Goal: Task Accomplishment & Management: Manage account settings

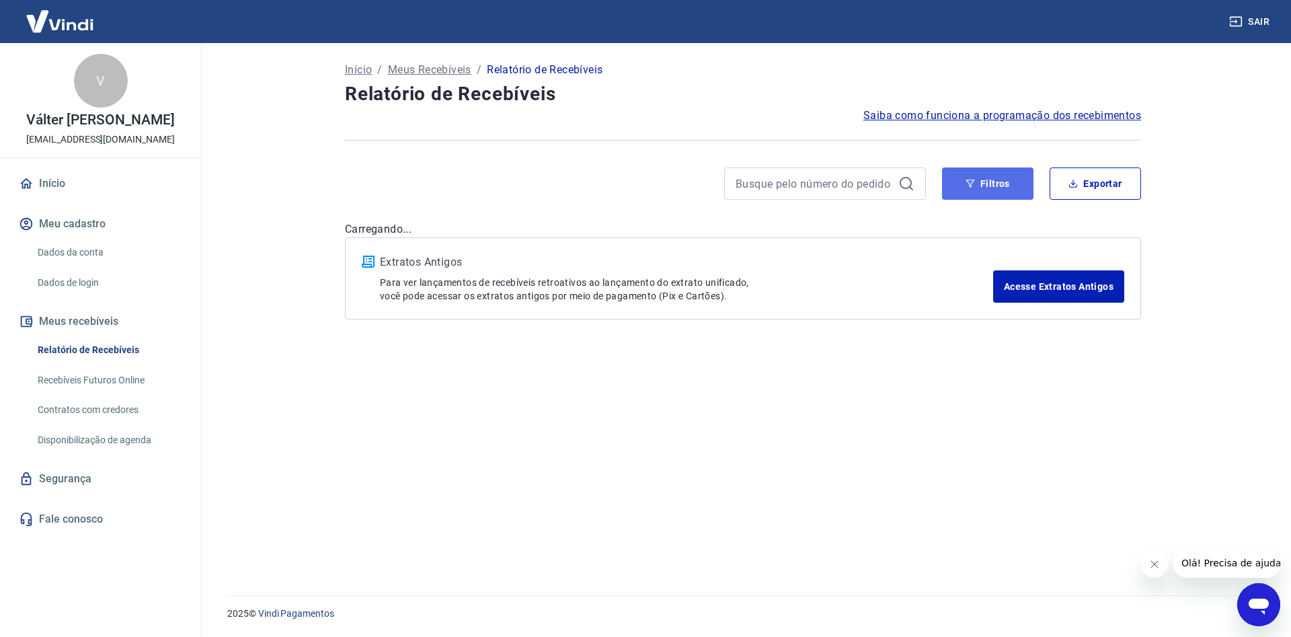
click at [995, 184] on button "Filtros" at bounding box center [987, 183] width 91 height 32
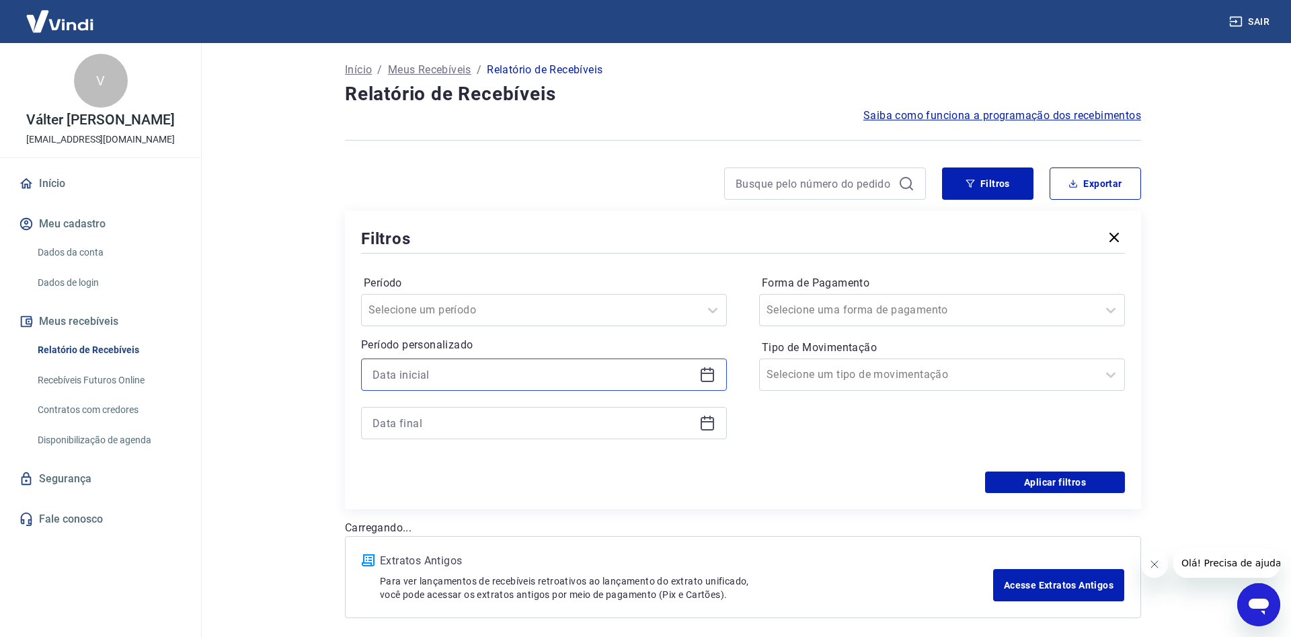
click at [476, 371] on input at bounding box center [533, 375] width 321 height 20
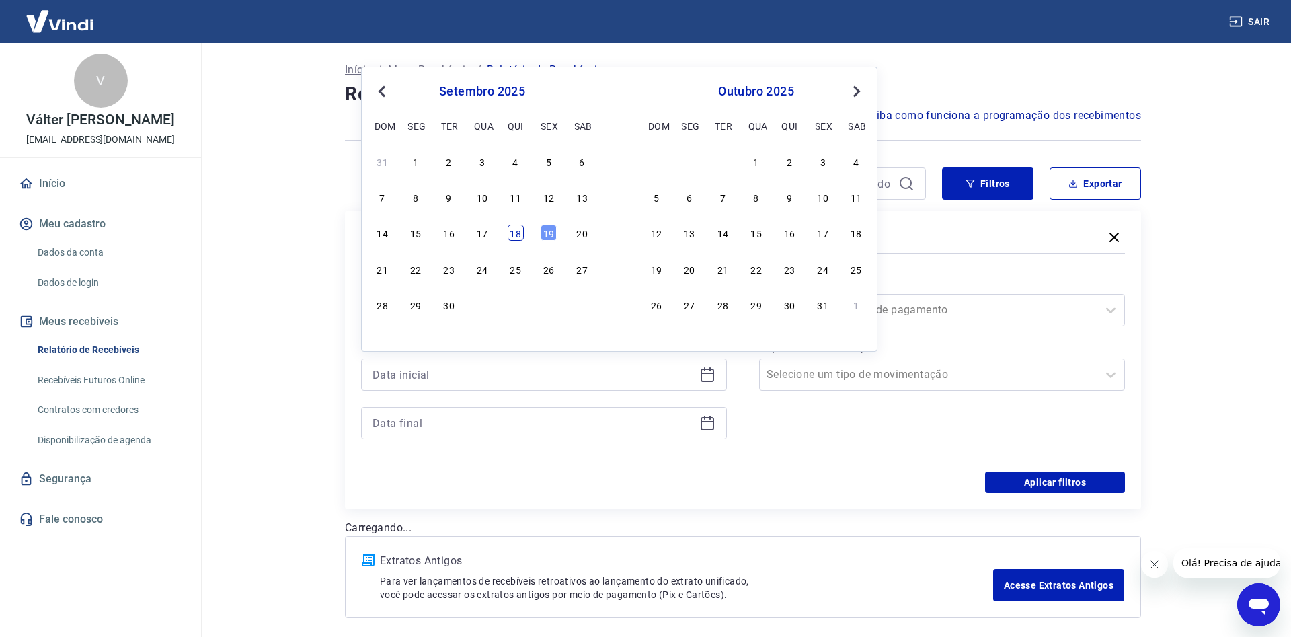
click at [514, 228] on div "18" at bounding box center [516, 233] width 16 height 16
type input "[DATE]"
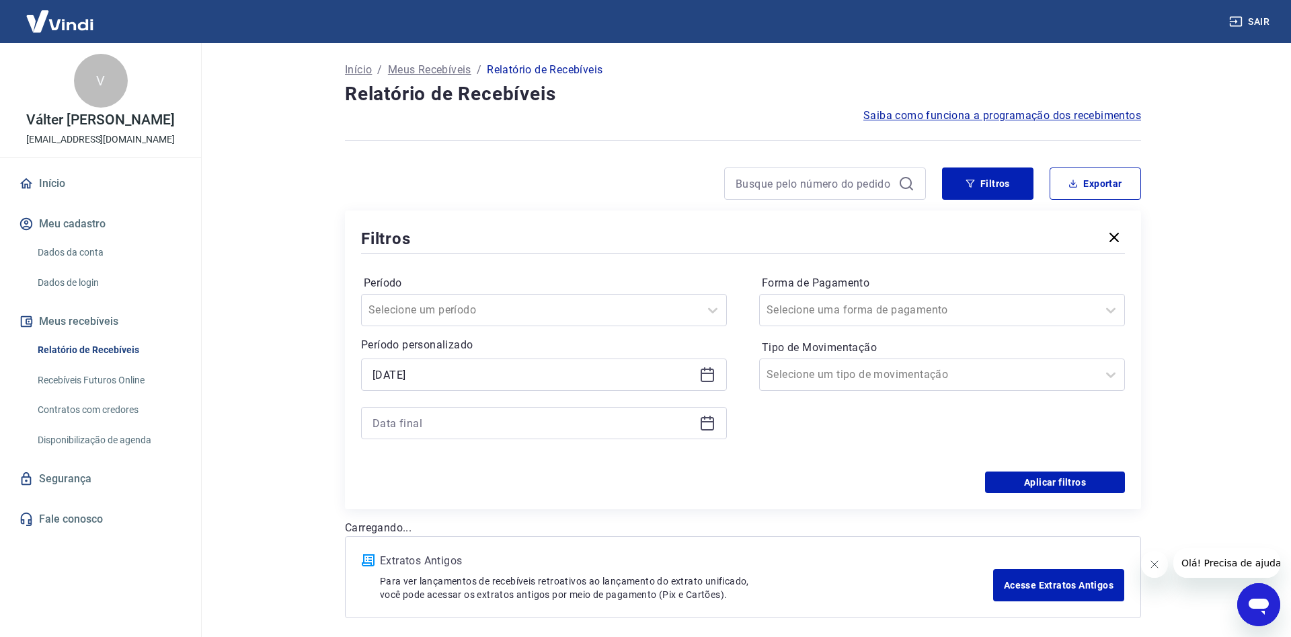
drag, startPoint x: 388, startPoint y: 434, endPoint x: 392, endPoint y: 428, distance: 7.8
click at [389, 432] on div at bounding box center [544, 423] width 366 height 32
click at [393, 424] on input at bounding box center [533, 423] width 321 height 20
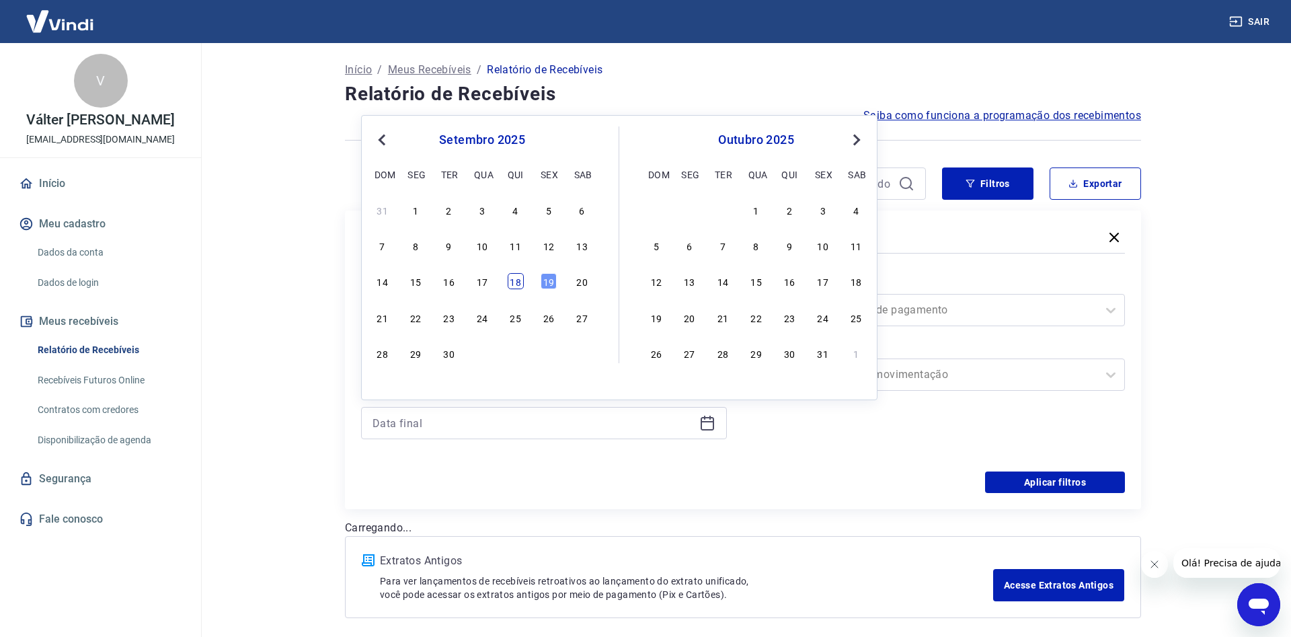
click at [517, 283] on div "18" at bounding box center [516, 281] width 16 height 16
type input "[DATE]"
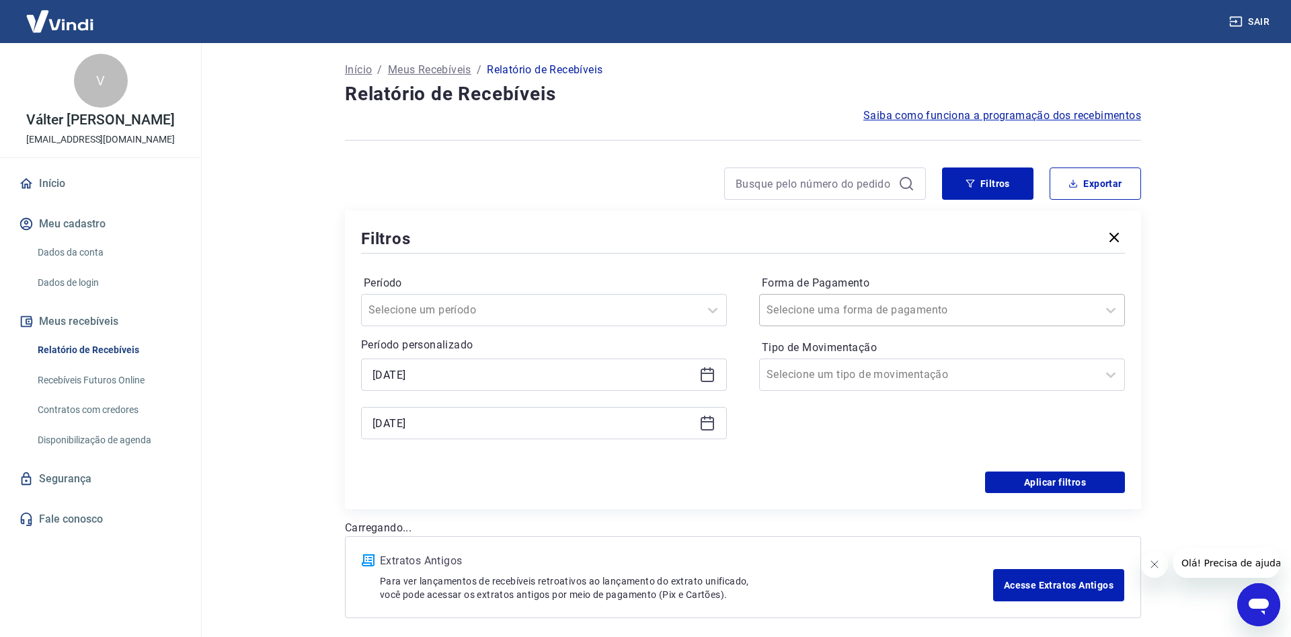
drag, startPoint x: 777, startPoint y: 455, endPoint x: 842, endPoint y: 313, distance: 155.6
click at [779, 450] on div "Forma de Pagamento Selecione uma forma de pagamento Tipo de Movimentação Seleci…" at bounding box center [942, 363] width 366 height 183
click at [839, 293] on div "Forma de Pagamento Selecione uma forma de pagamento" at bounding box center [942, 299] width 366 height 54
click at [831, 313] on input "Forma de Pagamento" at bounding box center [835, 310] width 136 height 16
type input "PIX"
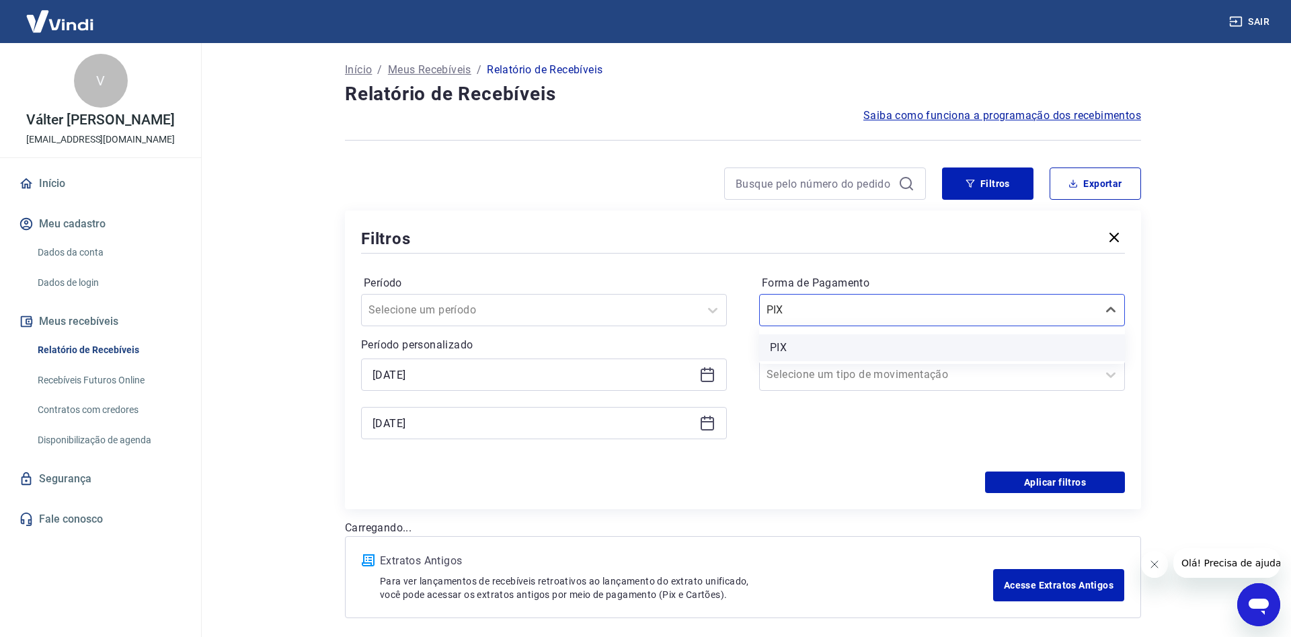
click at [800, 342] on div "PIX" at bounding box center [942, 347] width 366 height 27
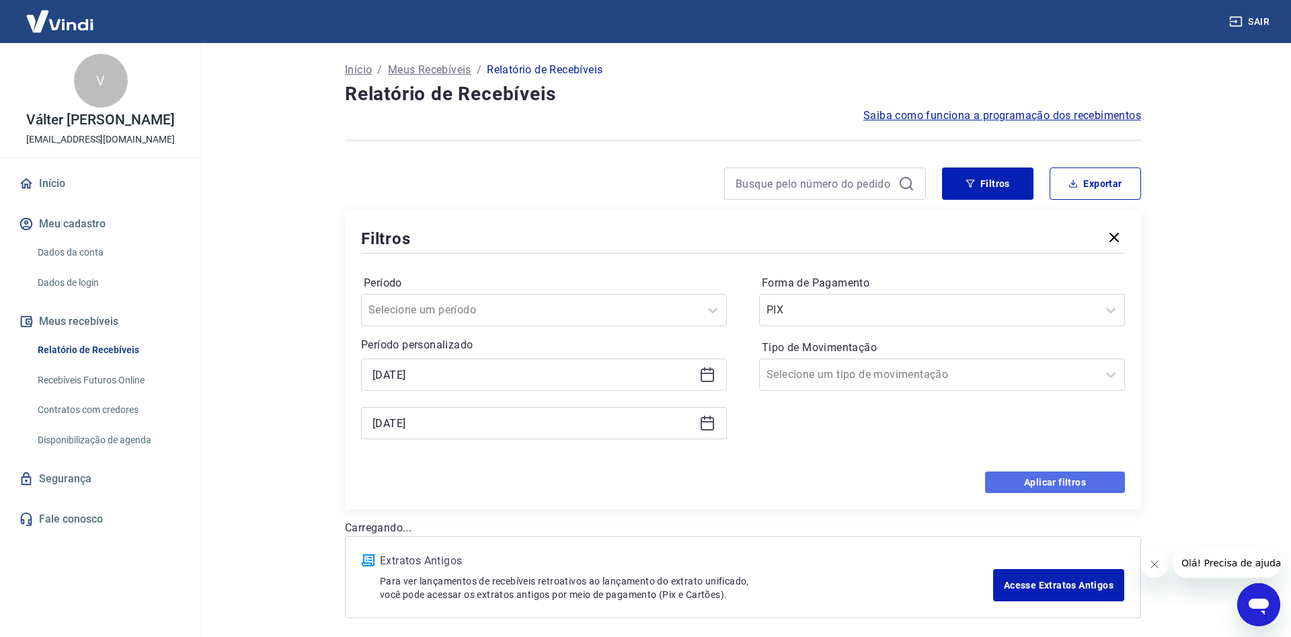
click at [1053, 486] on button "Aplicar filtros" at bounding box center [1055, 482] width 140 height 22
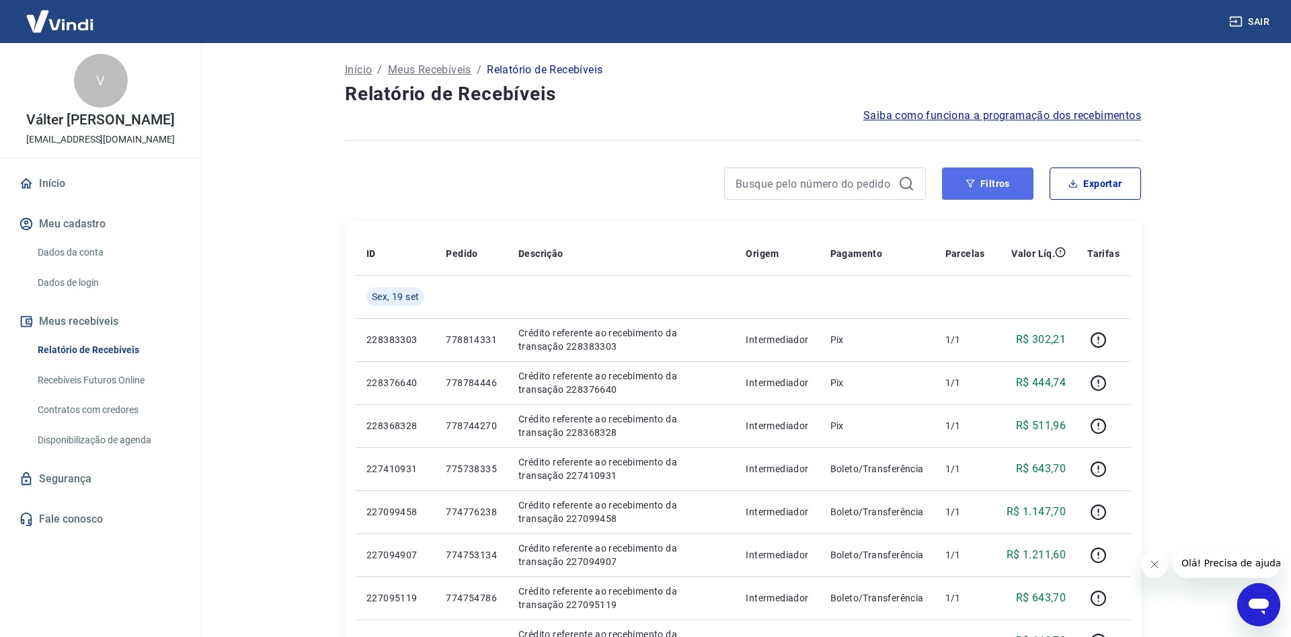
drag, startPoint x: 1001, startPoint y: 183, endPoint x: 997, endPoint y: 175, distance: 9.3
click at [1001, 183] on button "Filtros" at bounding box center [987, 183] width 91 height 32
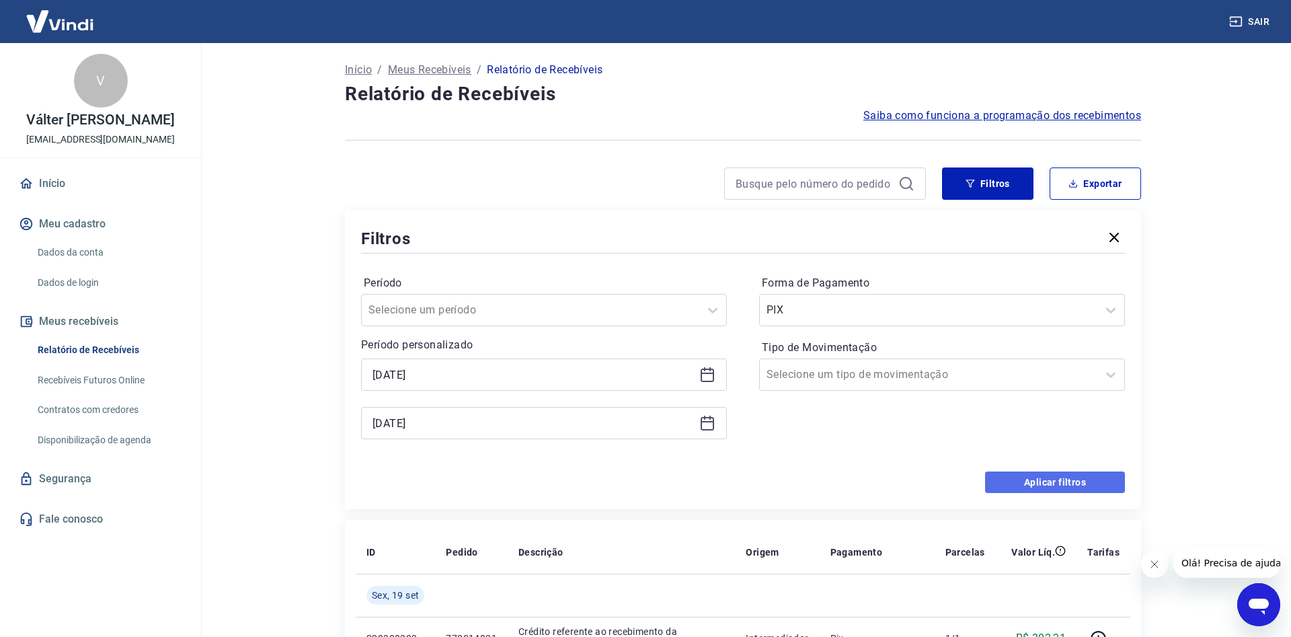
click at [1013, 480] on button "Aplicar filtros" at bounding box center [1055, 482] width 140 height 22
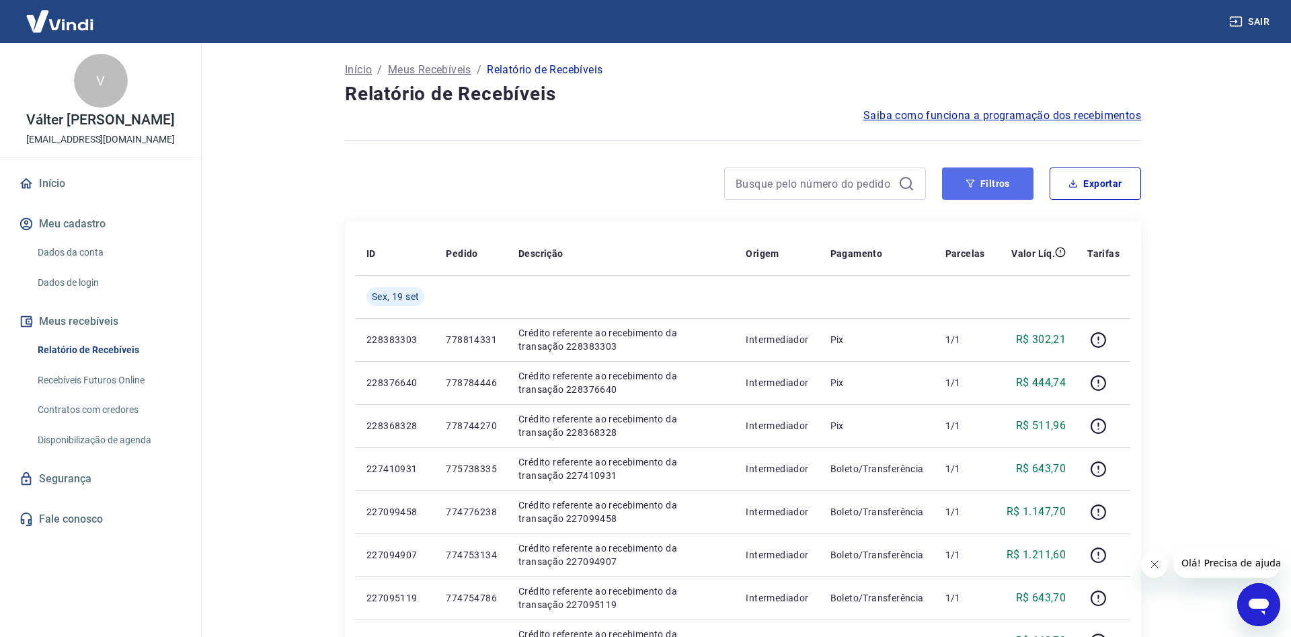
click at [984, 184] on button "Filtros" at bounding box center [987, 183] width 91 height 32
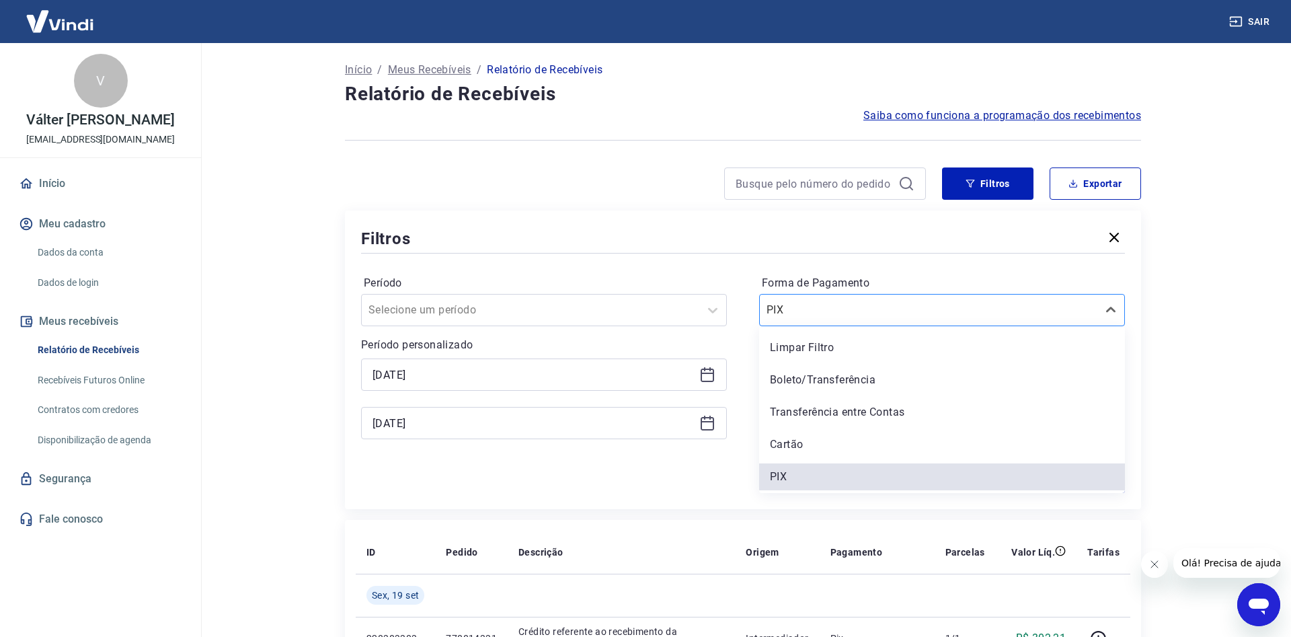
drag, startPoint x: 773, startPoint y: 314, endPoint x: 784, endPoint y: 313, distance: 11.5
click at [777, 313] on input "Forma de Pagamento" at bounding box center [835, 310] width 136 height 16
click at [821, 375] on div "Boleto/Transferência" at bounding box center [942, 380] width 366 height 27
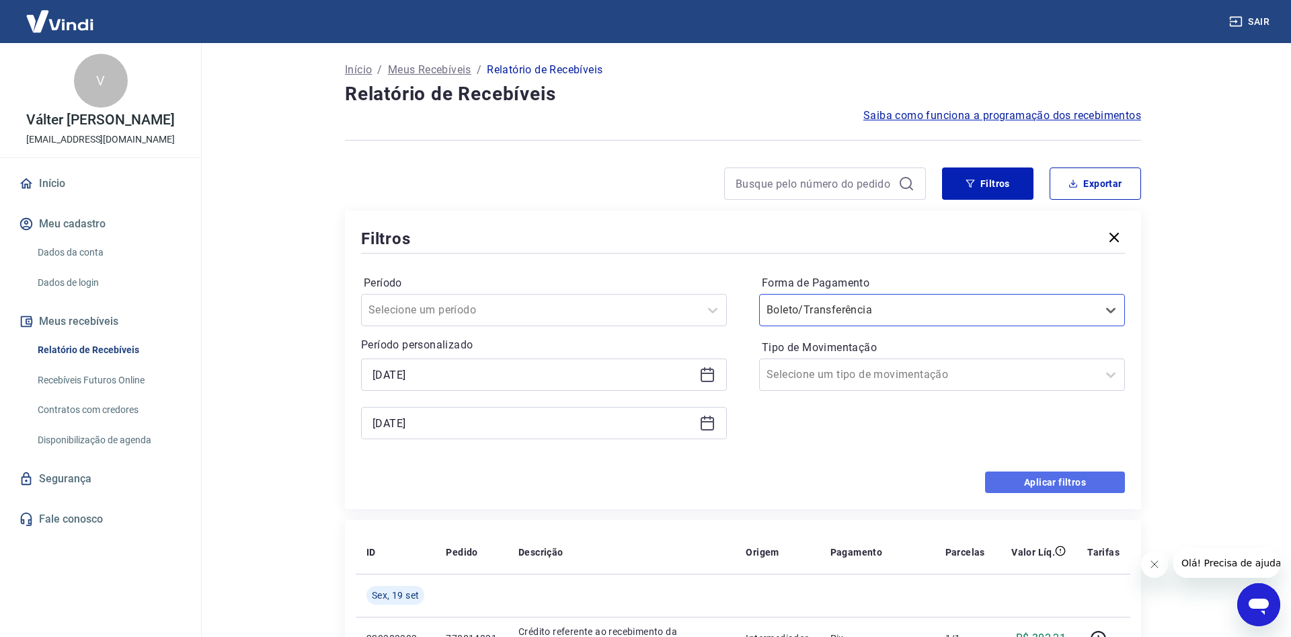
click at [1063, 485] on button "Aplicar filtros" at bounding box center [1055, 482] width 140 height 22
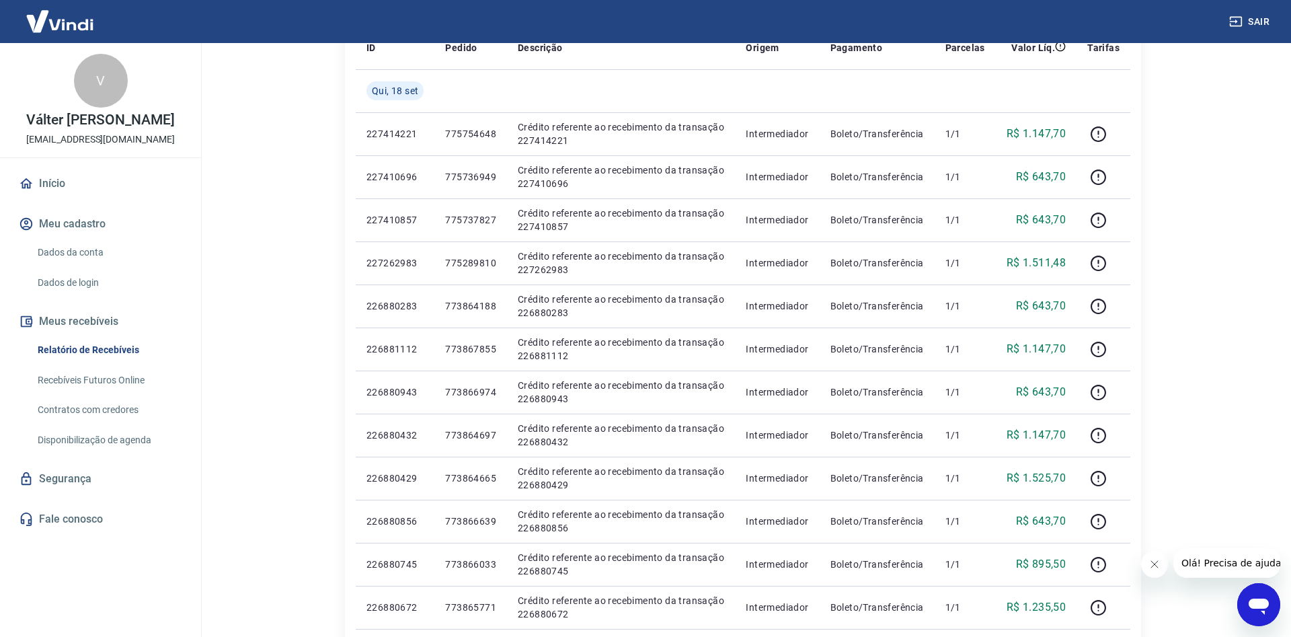
scroll to position [617, 0]
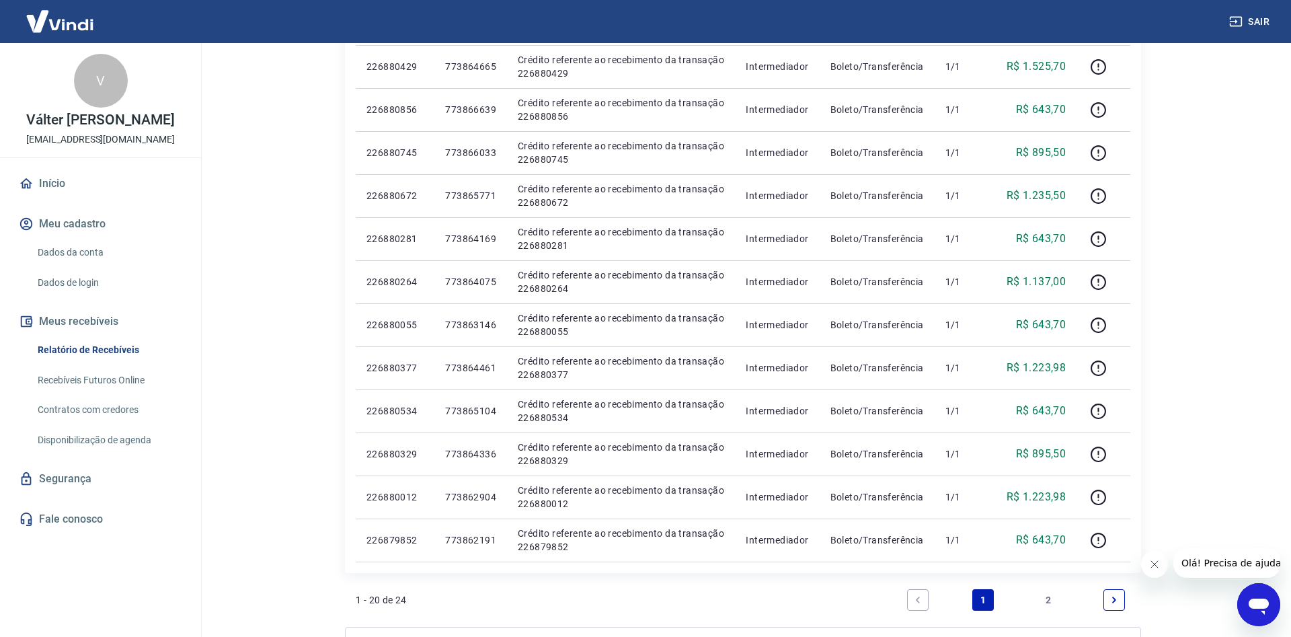
click at [1047, 600] on link "2" at bounding box center [1049, 600] width 22 height 22
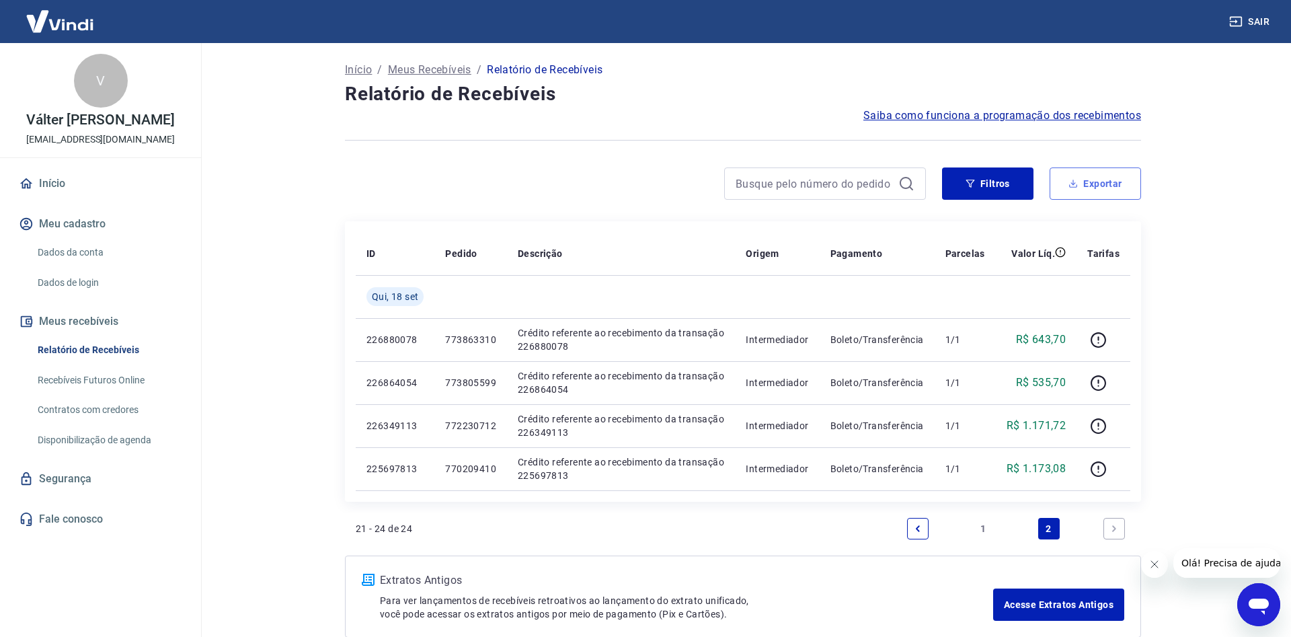
click at [1099, 168] on button "Exportar" at bounding box center [1095, 183] width 91 height 32
type input "[DATE]"
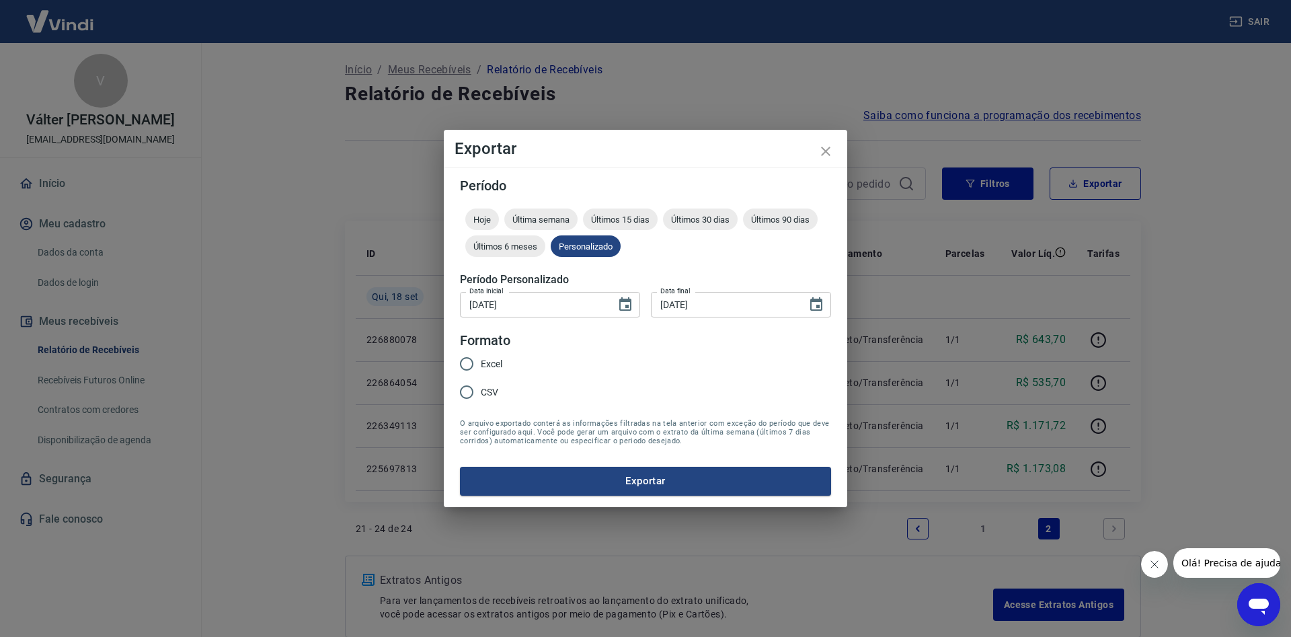
click at [1091, 181] on div "Exportar Período Hoje Última semana Últimos 15 dias Últimos 30 dias Últimos 90 …" at bounding box center [645, 318] width 1291 height 637
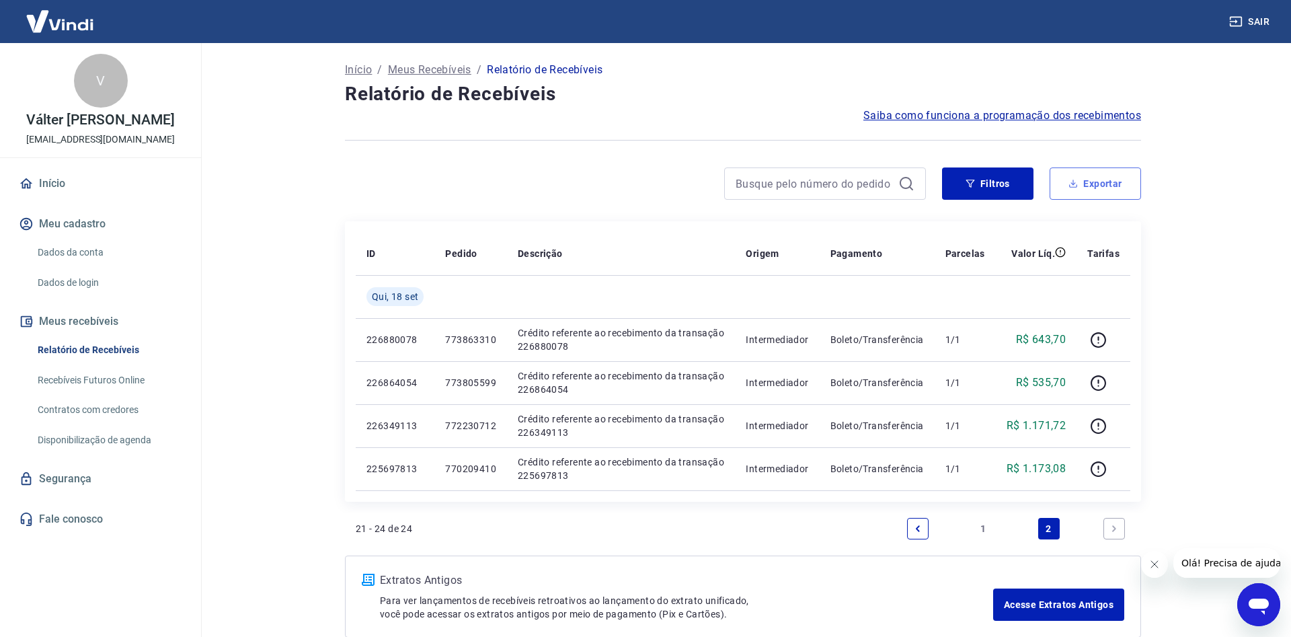
click at [1089, 178] on button "Exportar" at bounding box center [1095, 183] width 91 height 32
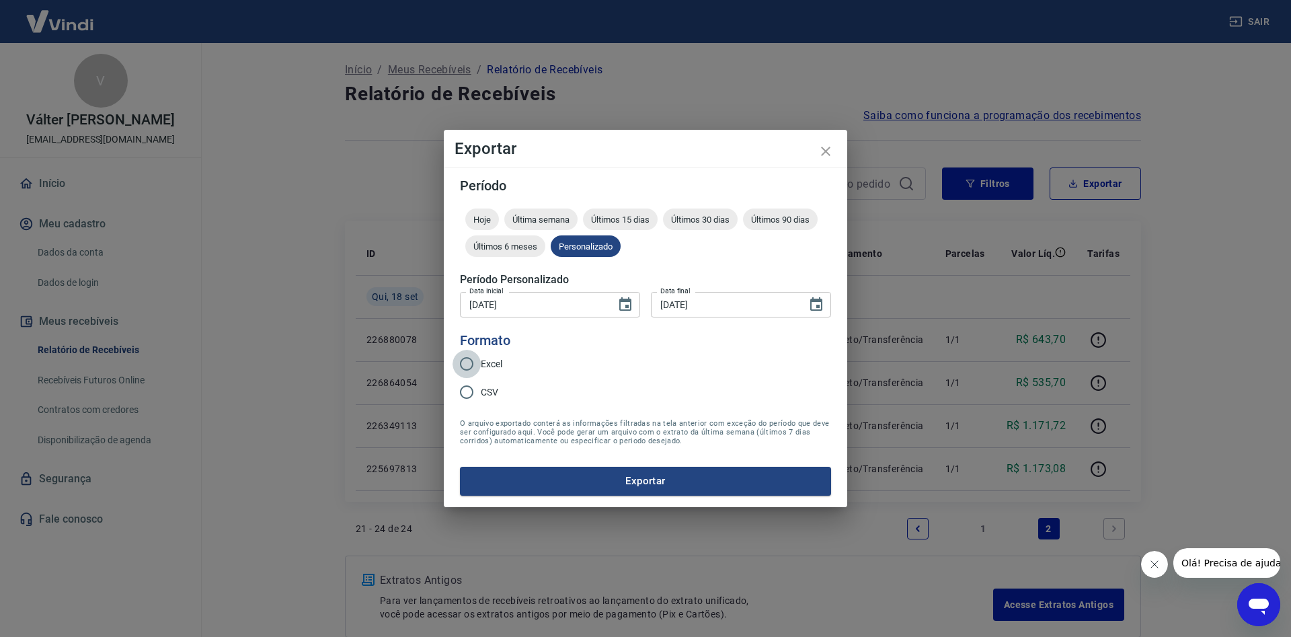
click at [463, 360] on input "Excel" at bounding box center [467, 364] width 28 height 28
radio input "true"
click at [566, 478] on button "Exportar" at bounding box center [645, 481] width 371 height 28
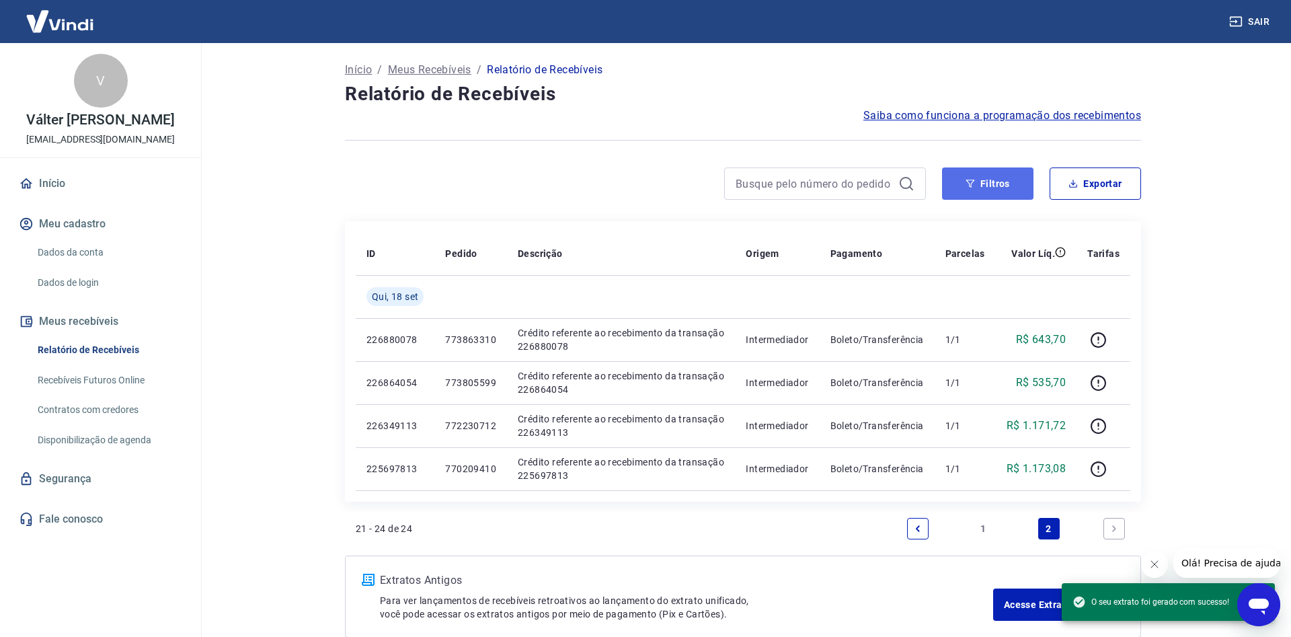
click at [989, 184] on button "Filtros" at bounding box center [987, 183] width 91 height 32
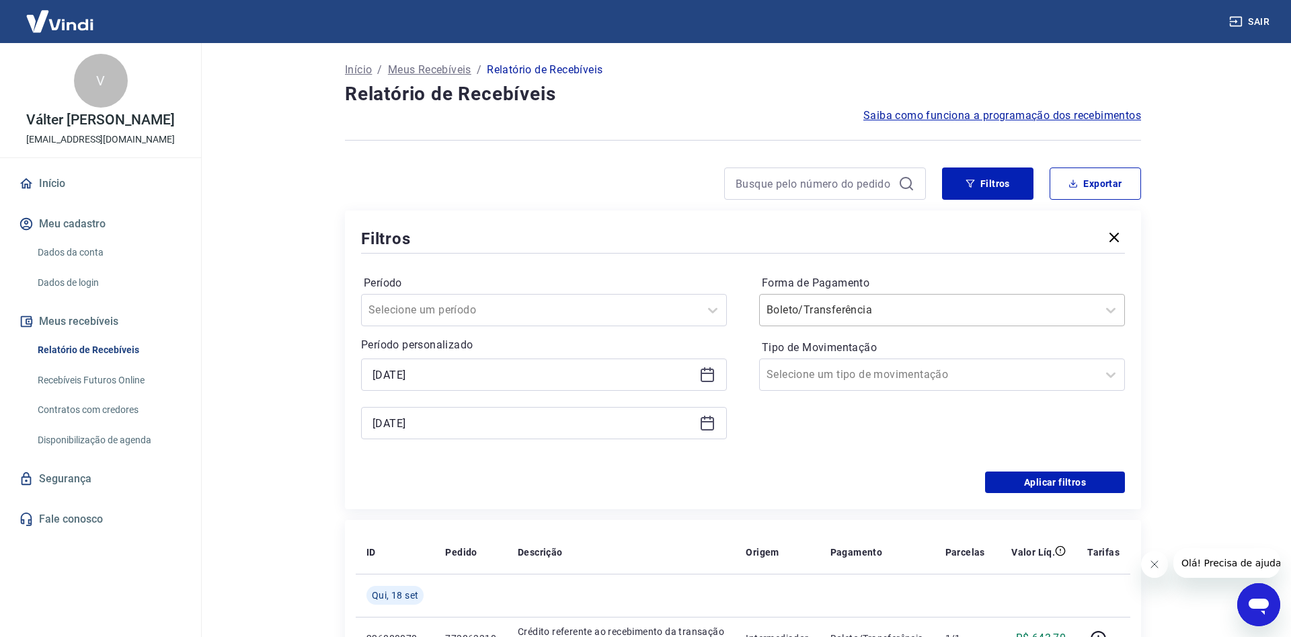
click at [840, 301] on div at bounding box center [929, 310] width 324 height 19
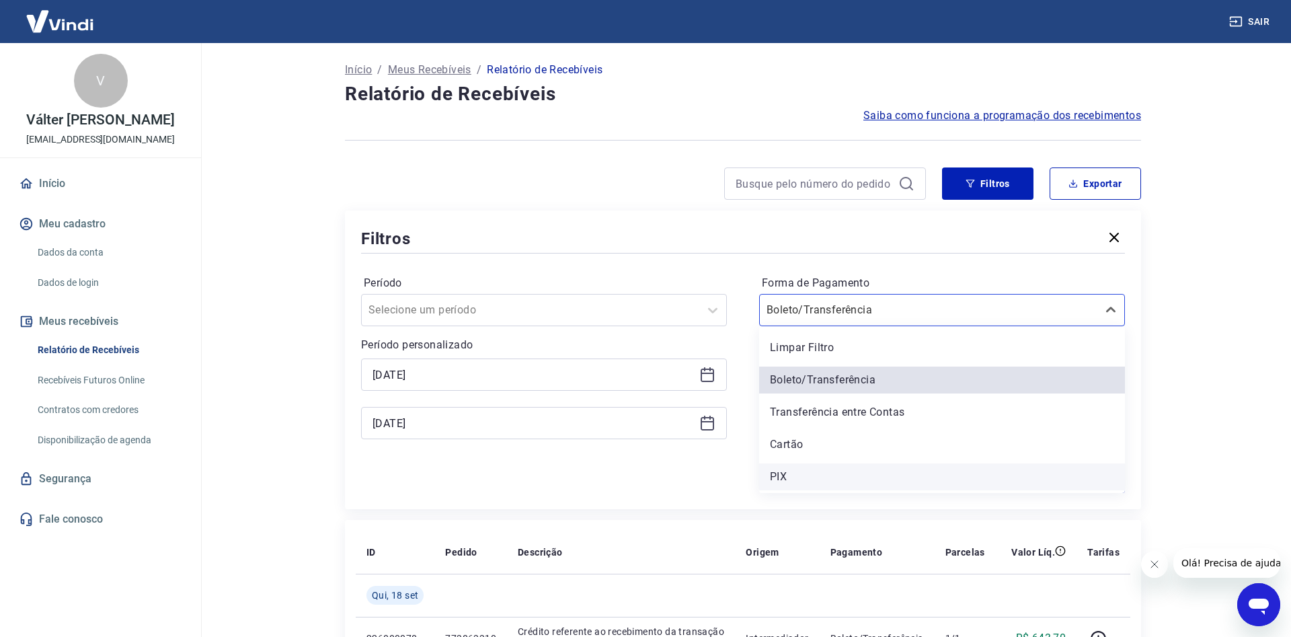
click at [803, 475] on div "PIX" at bounding box center [942, 476] width 366 height 27
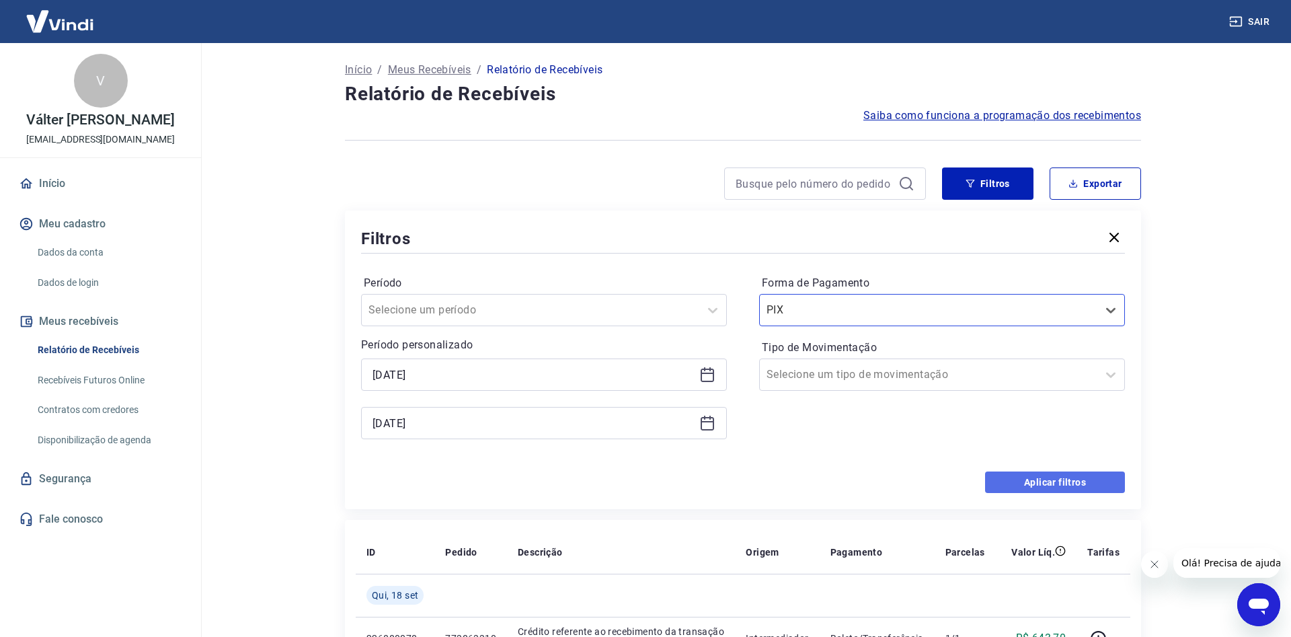
click at [1018, 482] on button "Aplicar filtros" at bounding box center [1055, 482] width 140 height 22
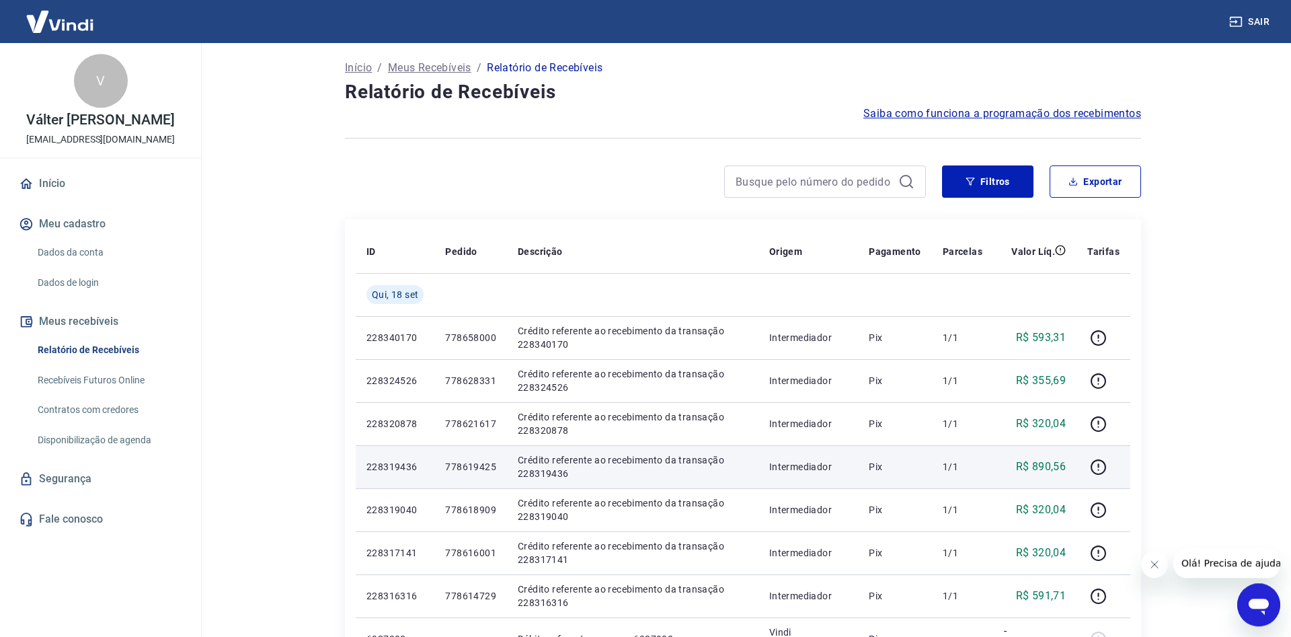
scroll to position [343, 0]
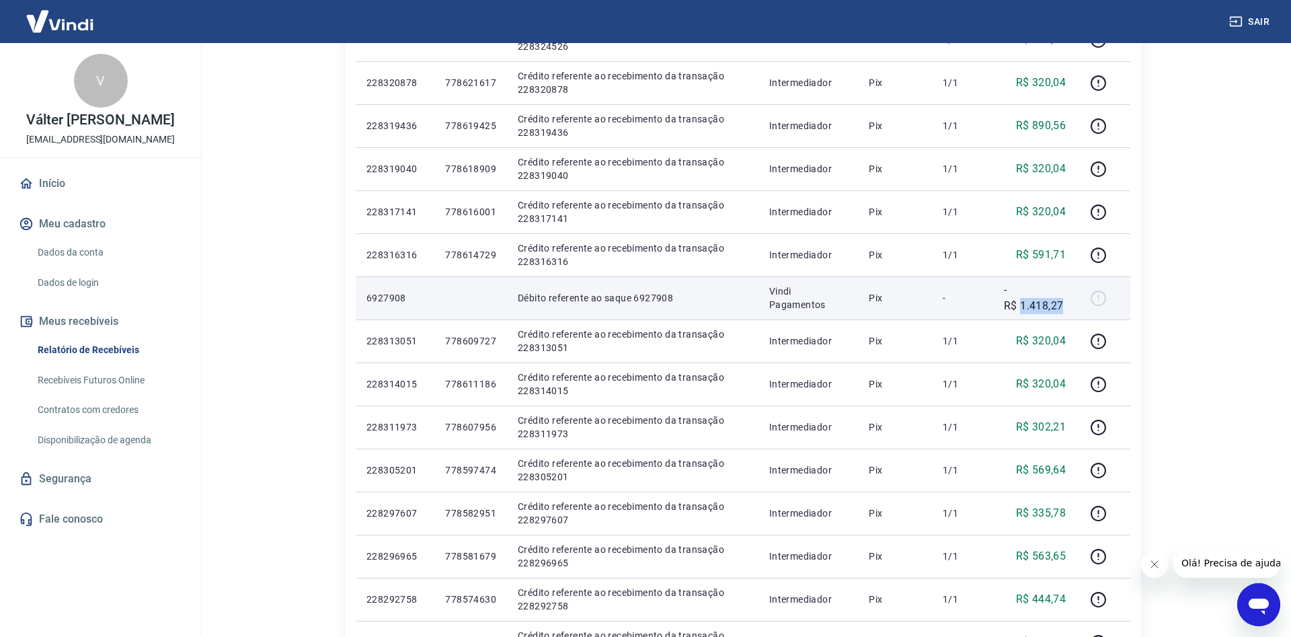
drag, startPoint x: 1063, startPoint y: 303, endPoint x: 1022, endPoint y: 309, distance: 42.1
click at [1022, 309] on p "-R$ 1.418,27" at bounding box center [1035, 298] width 62 height 32
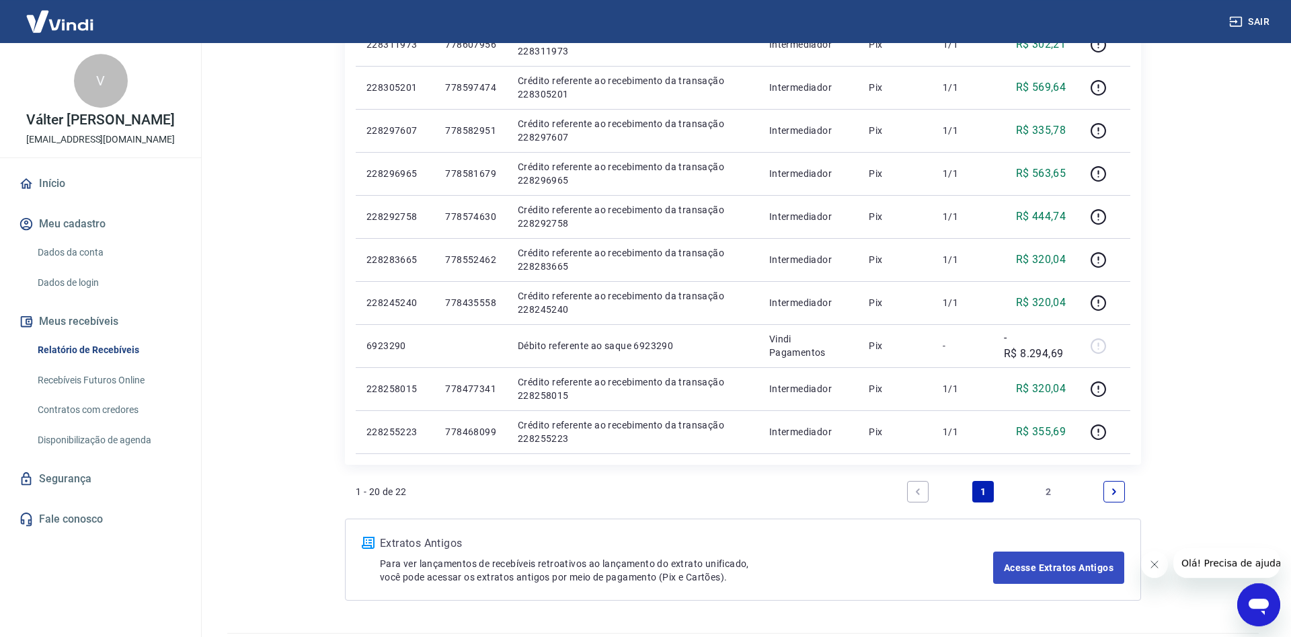
scroll to position [755, 0]
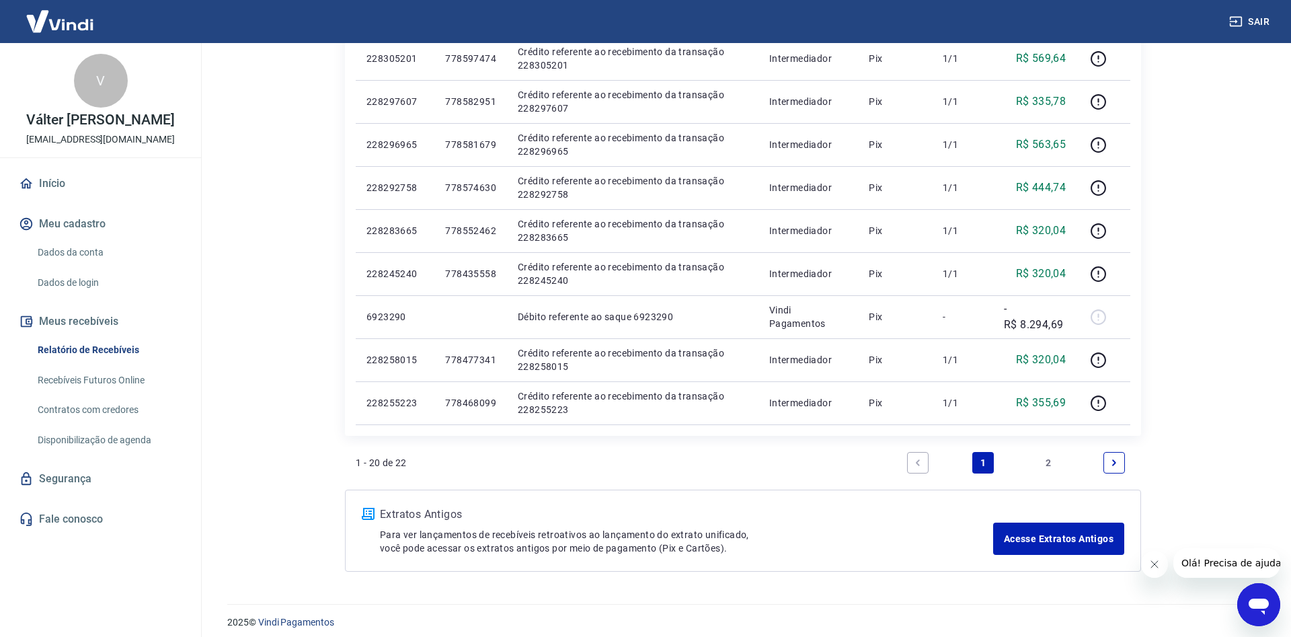
drag, startPoint x: 1052, startPoint y: 464, endPoint x: 1194, endPoint y: 397, distance: 157.4
click at [1051, 463] on link "2" at bounding box center [1049, 463] width 22 height 22
